Goal: Browse casually

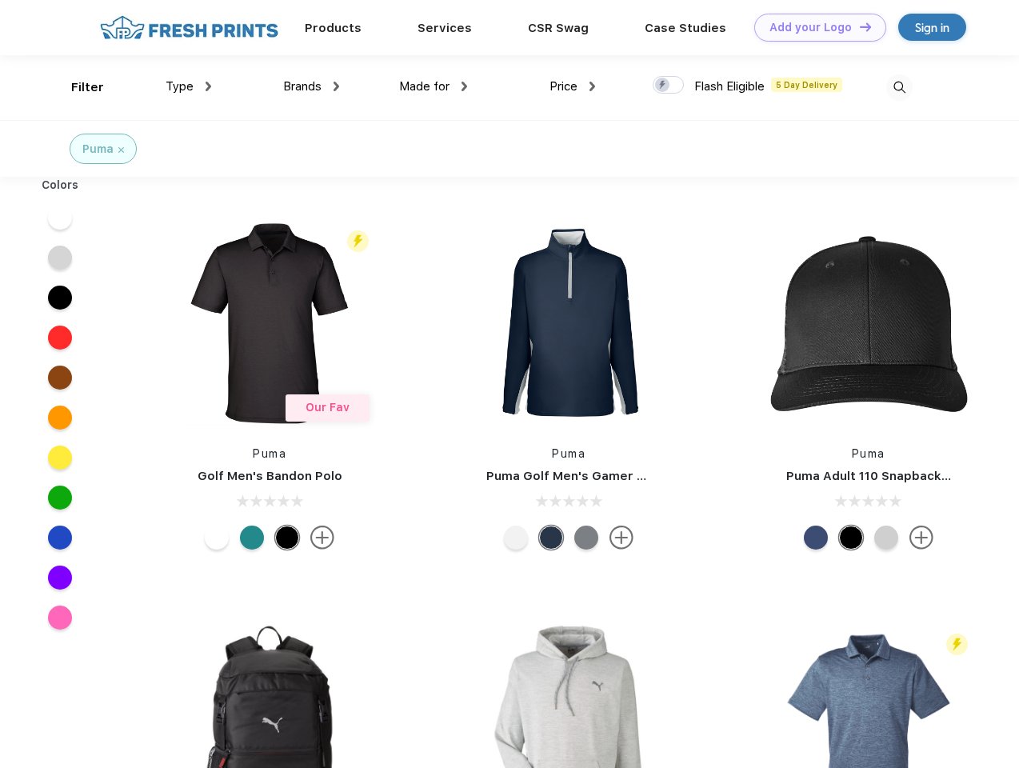
click at [814, 27] on link "Add your Logo Design Tool" at bounding box center [820, 28] width 132 height 28
click at [0, 0] on div "Design Tool" at bounding box center [0, 0] width 0 height 0
click at [858, 26] on link "Add your Logo Design Tool" at bounding box center [820, 28] width 132 height 28
click at [77, 87] on div "Filter" at bounding box center [87, 87] width 33 height 18
click at [189, 86] on span "Type" at bounding box center [180, 86] width 28 height 14
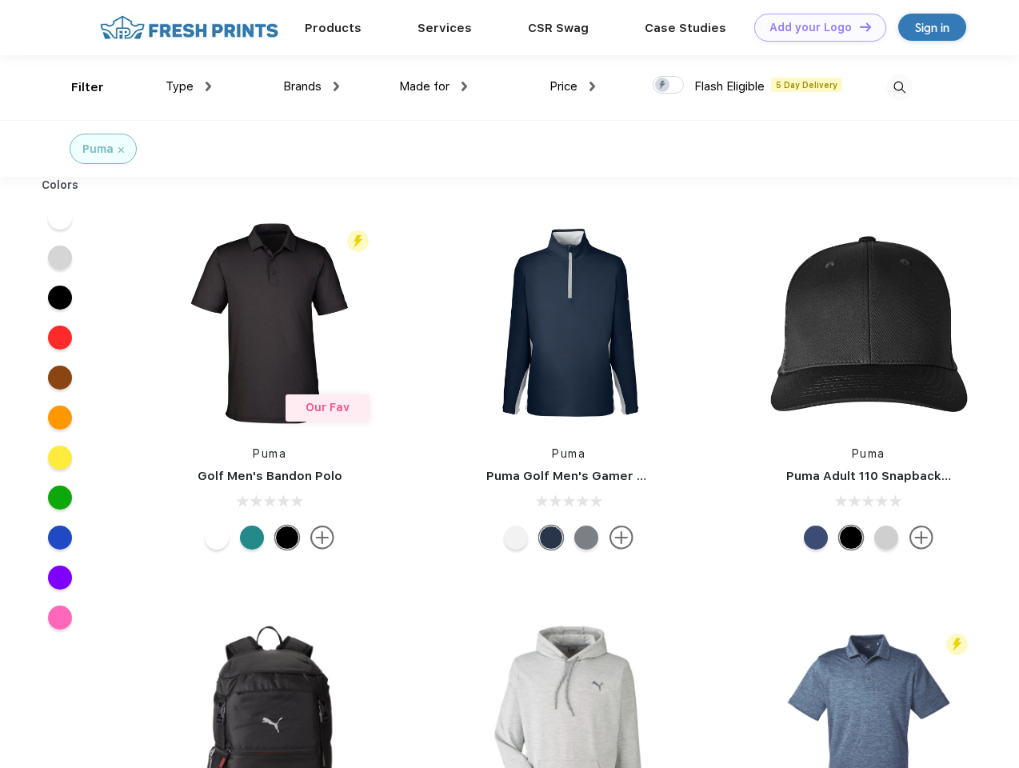
click at [311, 86] on span "Brands" at bounding box center [302, 86] width 38 height 14
click at [433, 86] on span "Made for" at bounding box center [424, 86] width 50 height 14
click at [573, 86] on span "Price" at bounding box center [563, 86] width 28 height 14
click at [669, 86] on div at bounding box center [668, 85] width 31 height 18
click at [663, 86] on input "checkbox" at bounding box center [658, 80] width 10 height 10
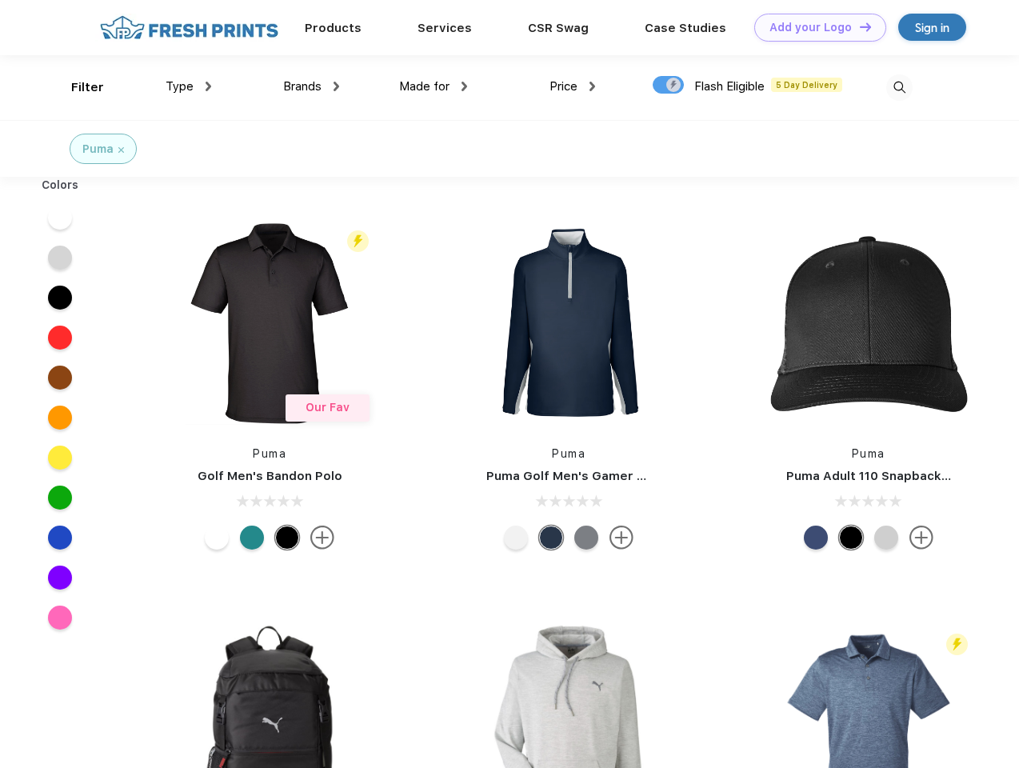
click at [899, 87] on img at bounding box center [899, 87] width 26 height 26
